Goal: Check status: Check status

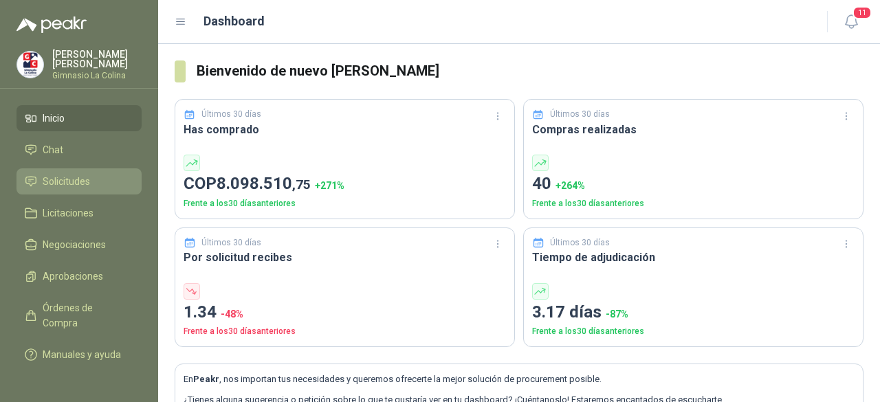
click at [65, 179] on span "Solicitudes" at bounding box center [66, 181] width 47 height 15
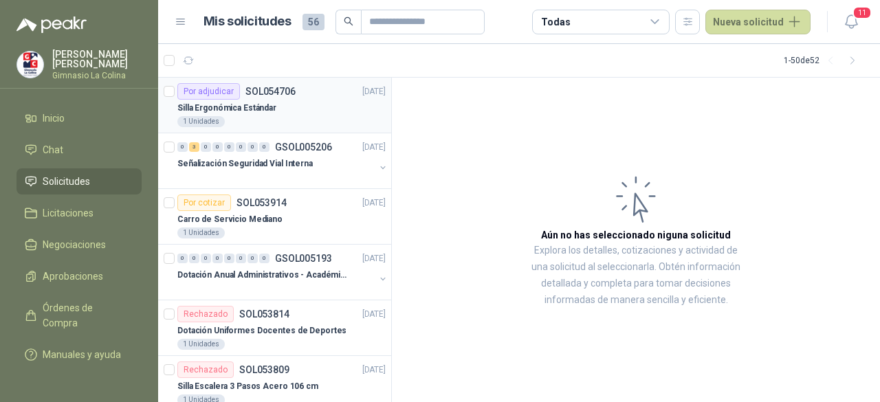
click at [261, 94] on p "SOL054706" at bounding box center [270, 92] width 50 height 10
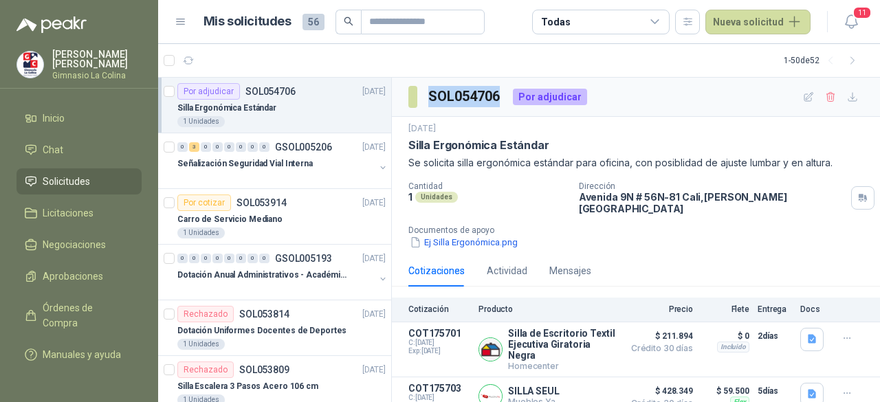
drag, startPoint x: 430, startPoint y: 96, endPoint x: 500, endPoint y: 96, distance: 69.4
click at [500, 96] on h3 "SOL054706" at bounding box center [465, 96] width 74 height 21
copy h3 "SOL054706"
